Goal: Check status: Check status

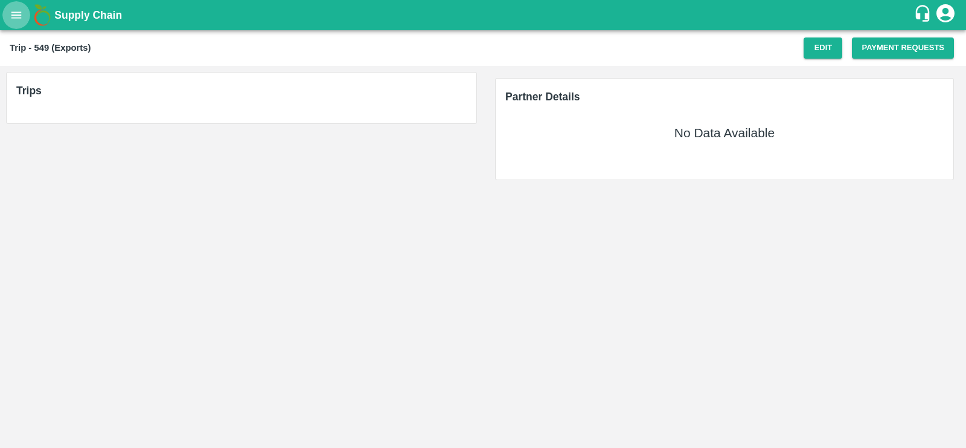
click at [15, 22] on button "open drawer" at bounding box center [16, 15] width 28 height 28
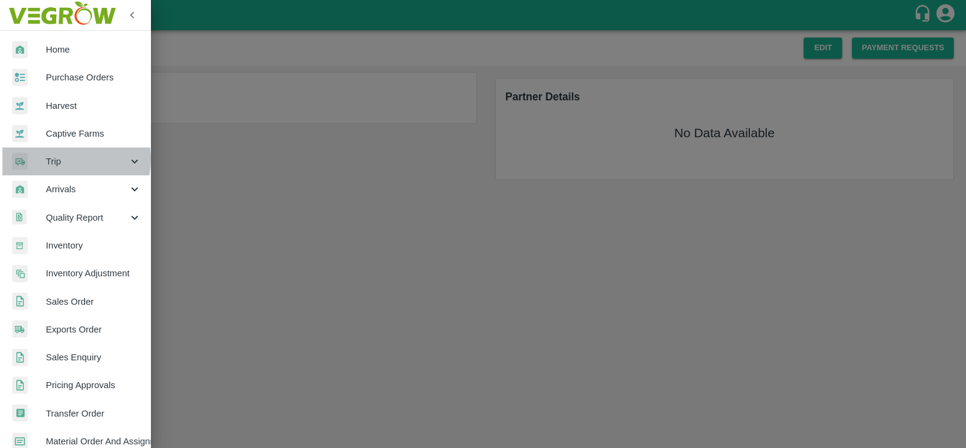
click at [71, 159] on span "Trip" at bounding box center [87, 161] width 82 height 13
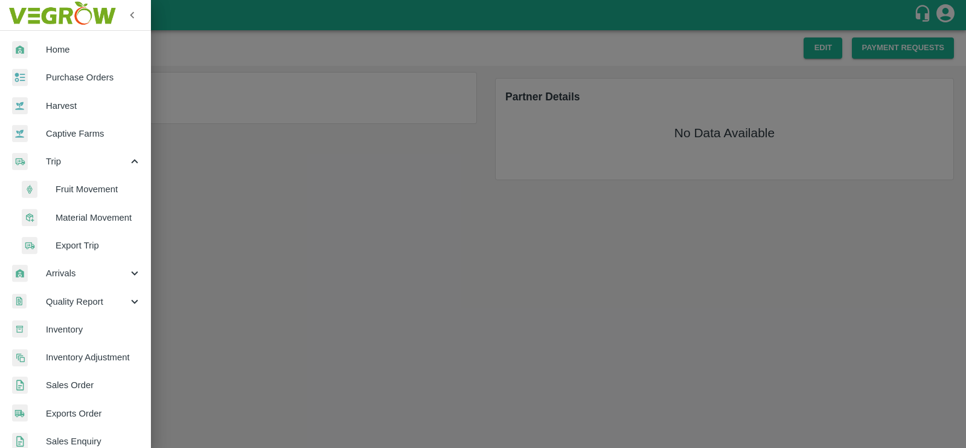
click at [71, 183] on span "Fruit Movement" at bounding box center [99, 188] width 86 height 13
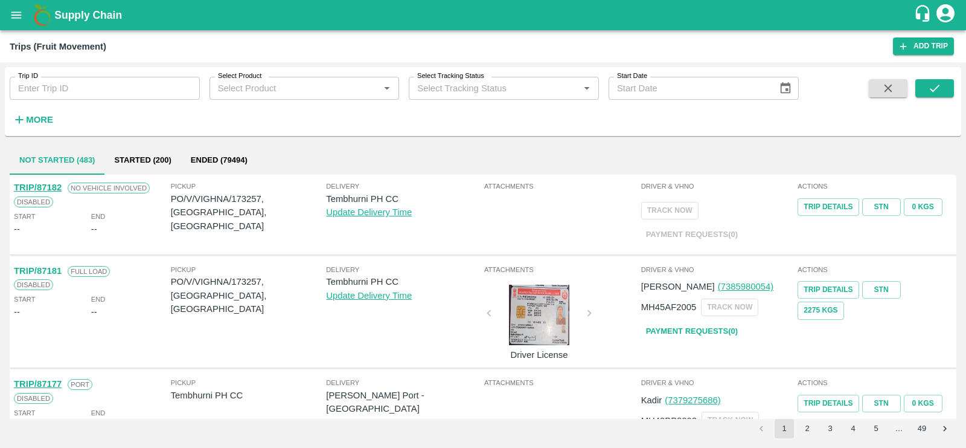
click at [87, 81] on input "Trip ID" at bounding box center [105, 88] width 190 height 23
type input "86984"
click at [934, 86] on icon "submit" at bounding box center [934, 88] width 13 height 13
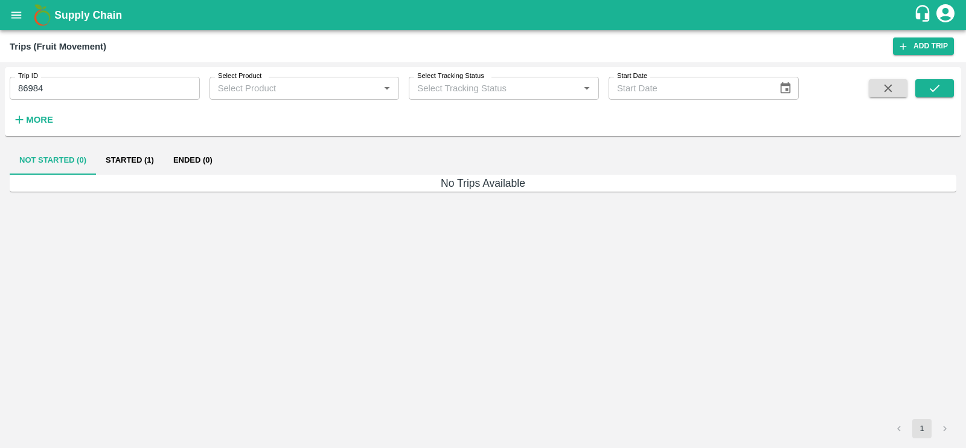
click at [128, 158] on button "Started (1)" at bounding box center [130, 160] width 68 height 29
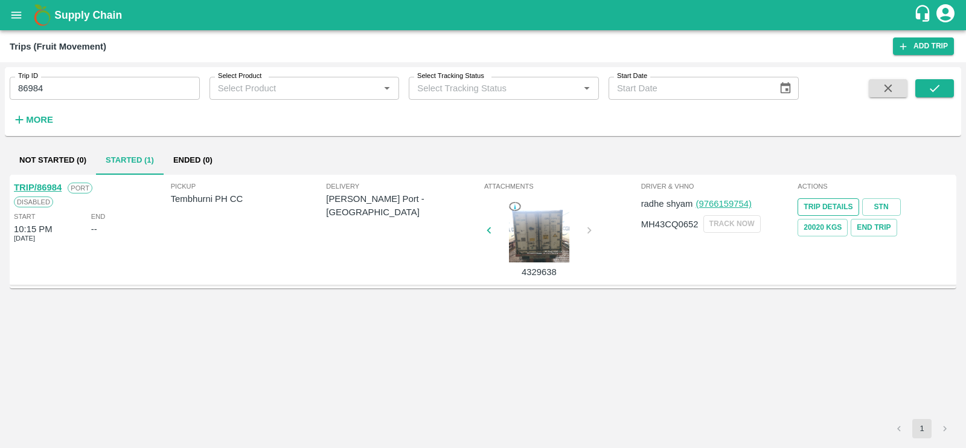
click at [824, 206] on link "Trip Details" at bounding box center [828, 207] width 61 height 18
